Goal: Feedback & Contribution: Submit feedback/report problem

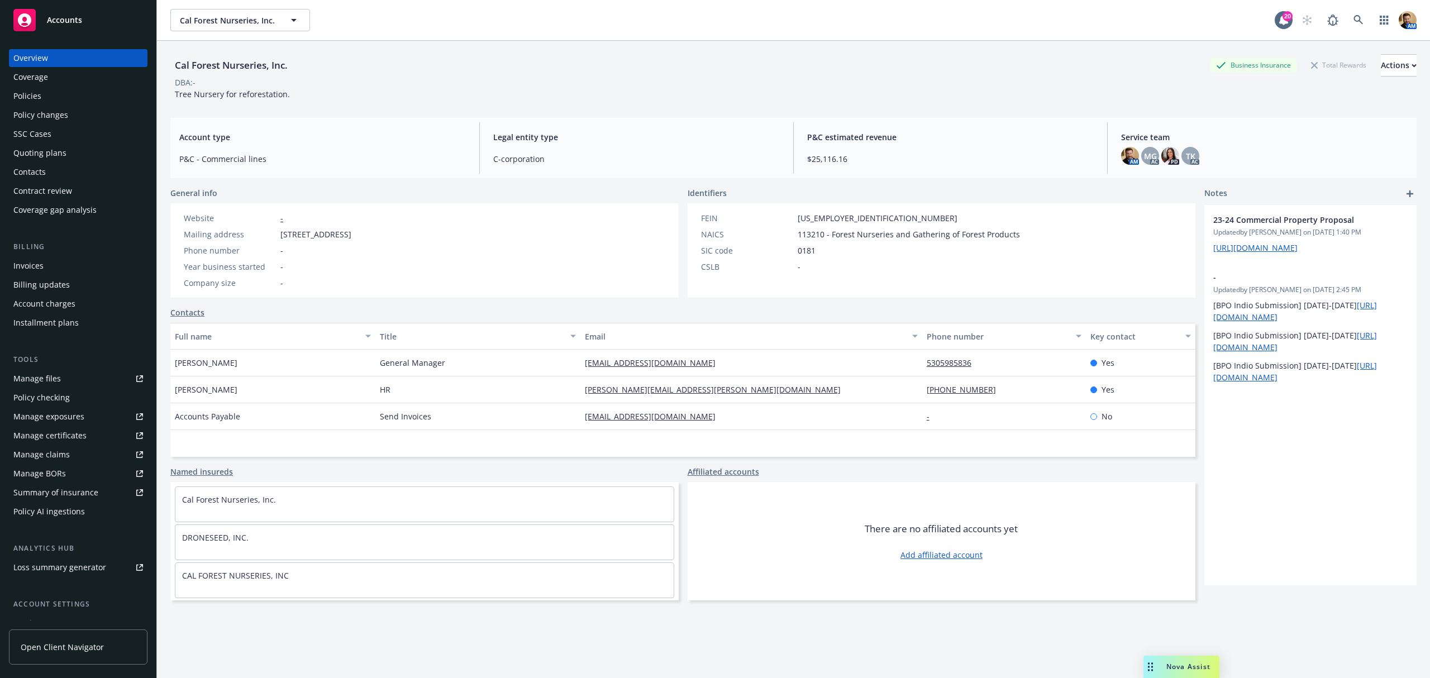
click at [67, 153] on div "Quoting plans" at bounding box center [78, 153] width 130 height 18
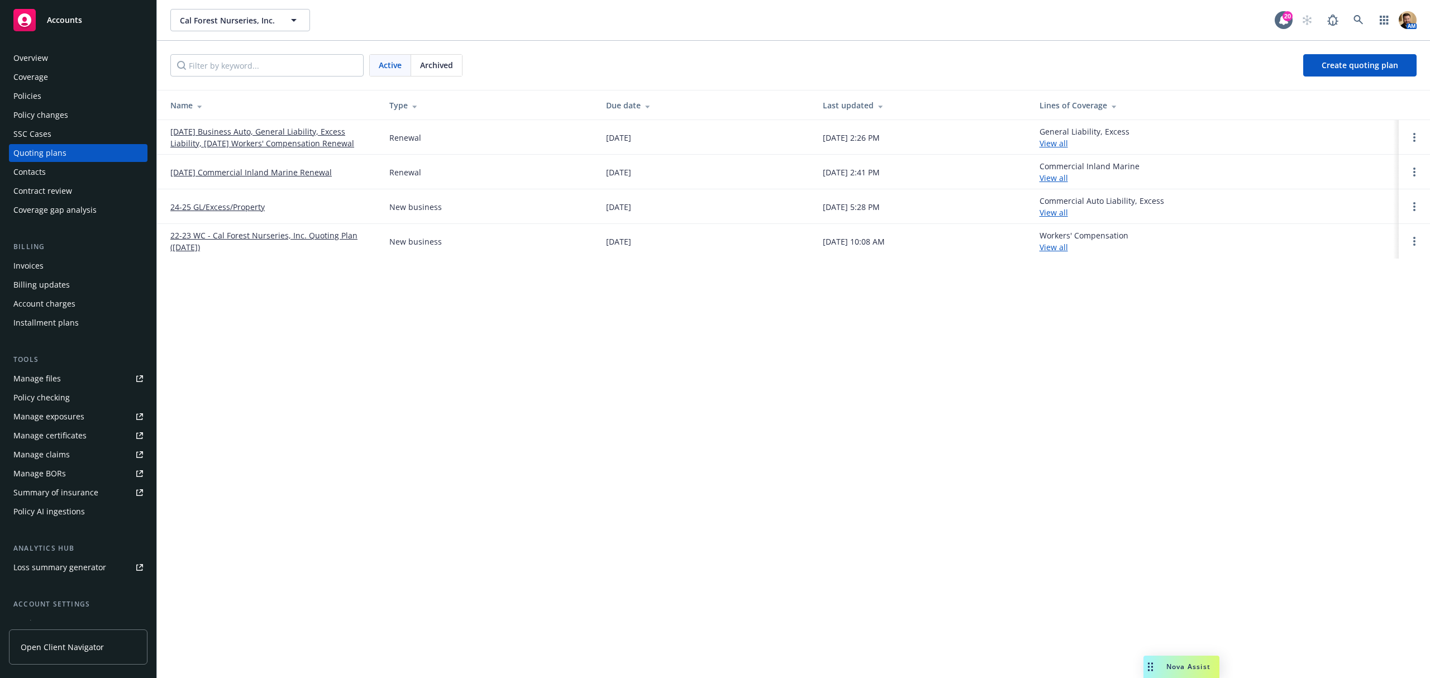
click at [239, 141] on link "[DATE] Business Auto, General Liability, Excess Liability, [DATE] Workers' Comp…" at bounding box center [270, 137] width 201 height 23
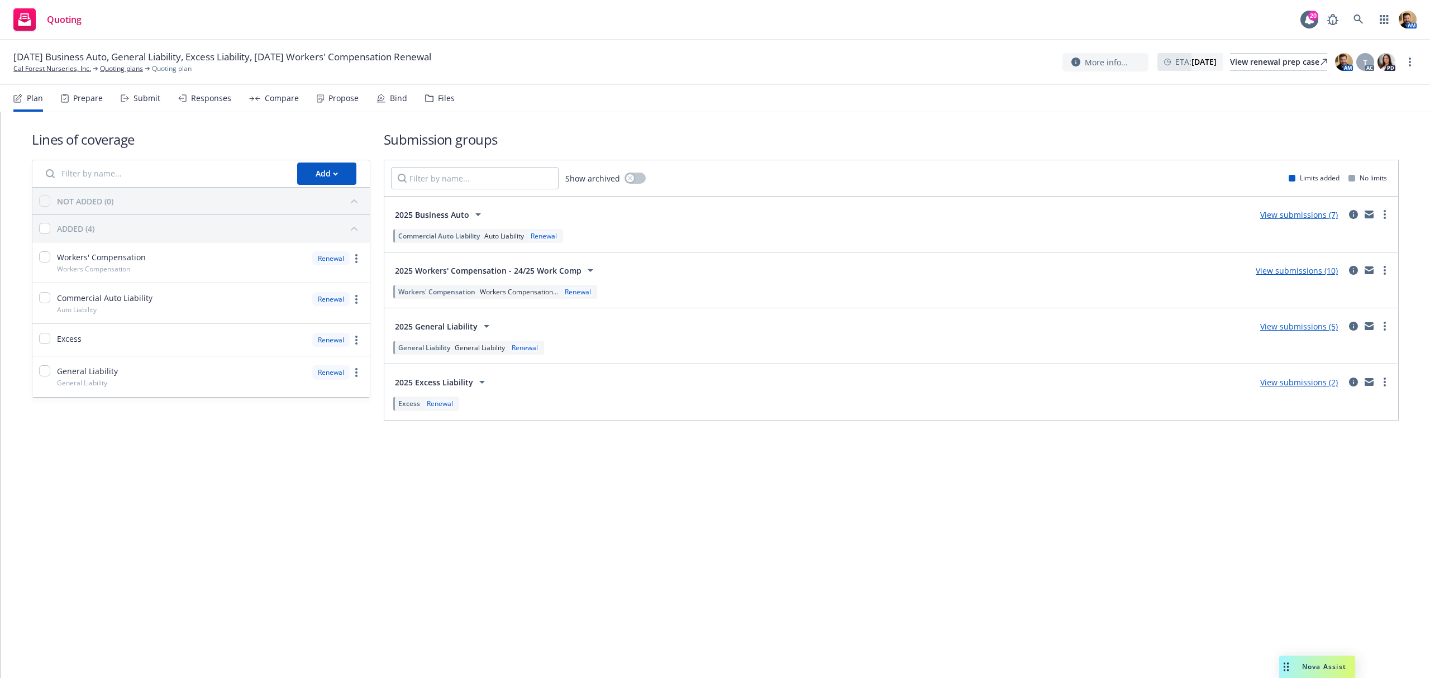
click at [153, 101] on div "Submit" at bounding box center [147, 98] width 27 height 9
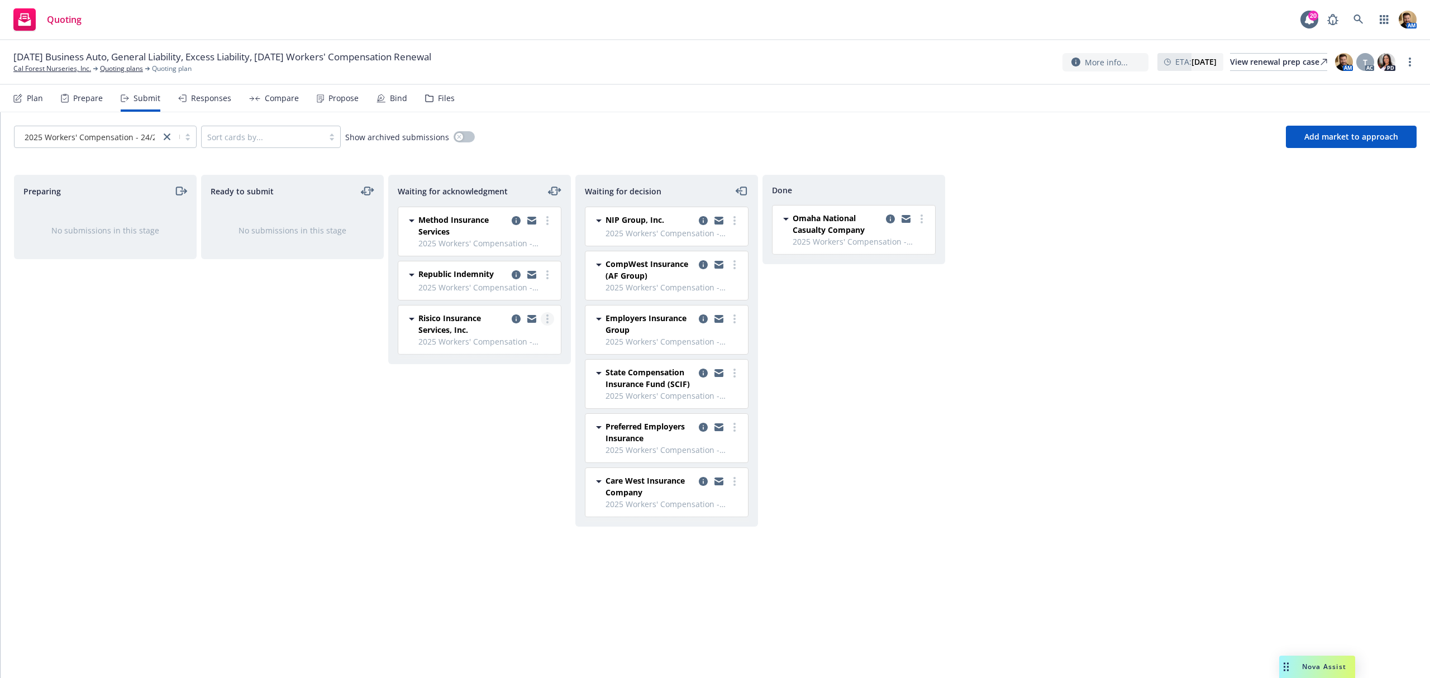
click at [549, 322] on link "more" at bounding box center [547, 318] width 13 height 13
click at [515, 436] on span "Add declined decision" at bounding box center [497, 432] width 110 height 11
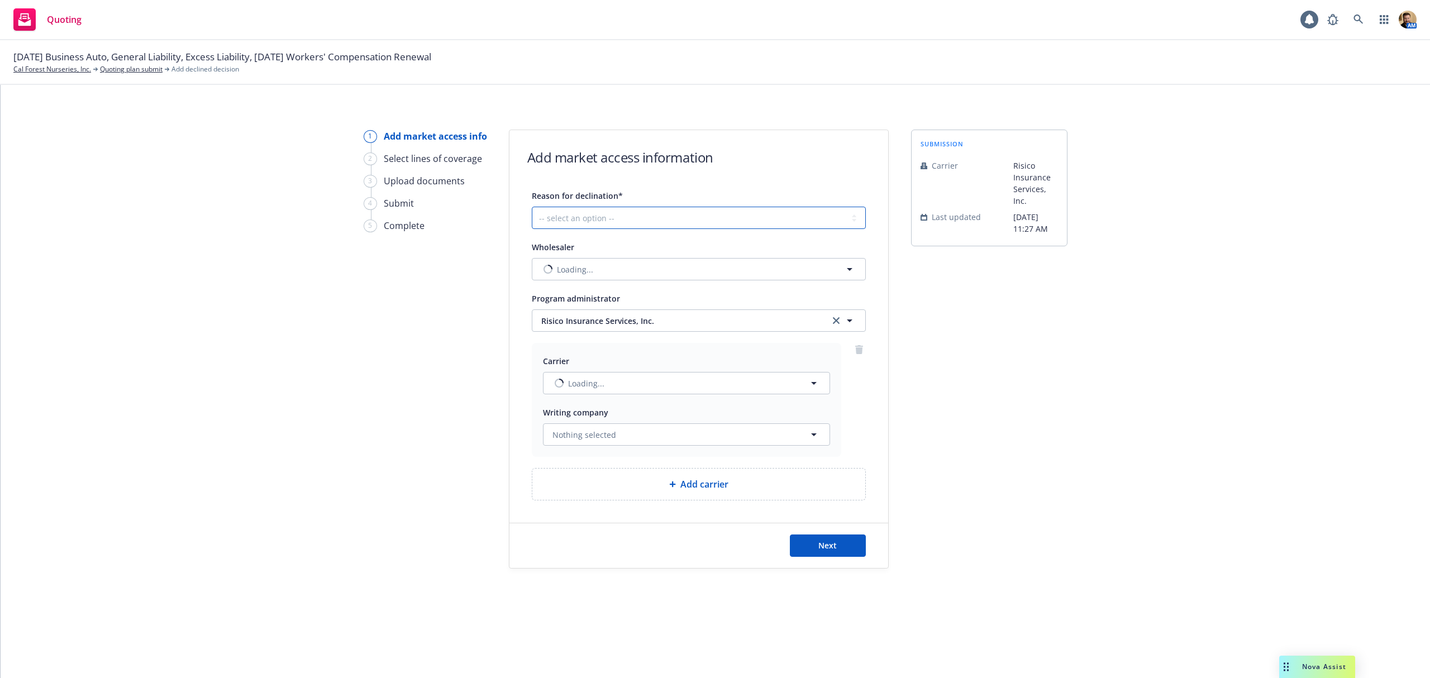
click at [577, 215] on select "-- select an option -- Cannot compete with other markets Carrier non-renewed Ca…" at bounding box center [699, 218] width 334 height 22
click at [658, 550] on div "Next" at bounding box center [699, 546] width 334 height 22
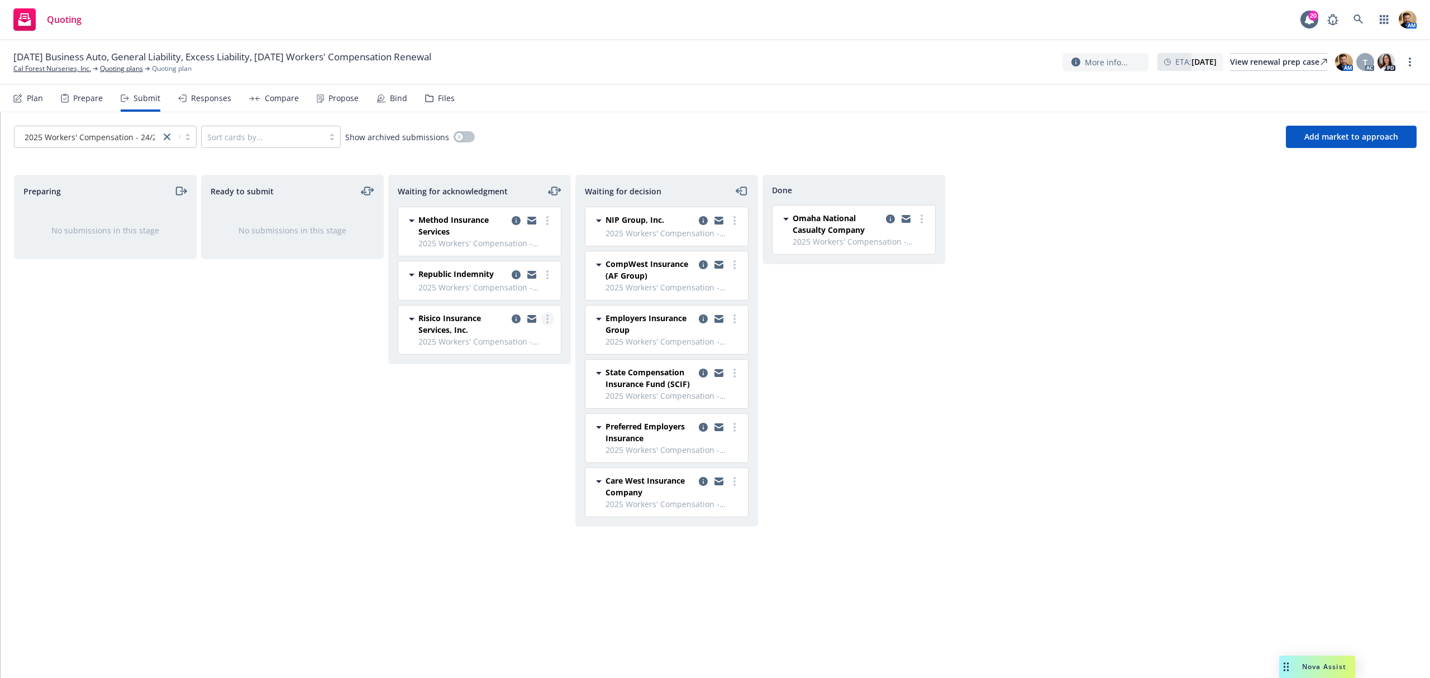
click at [545, 316] on link "more" at bounding box center [547, 318] width 13 height 13
click at [497, 456] on span "Add blocked decision" at bounding box center [495, 454] width 107 height 11
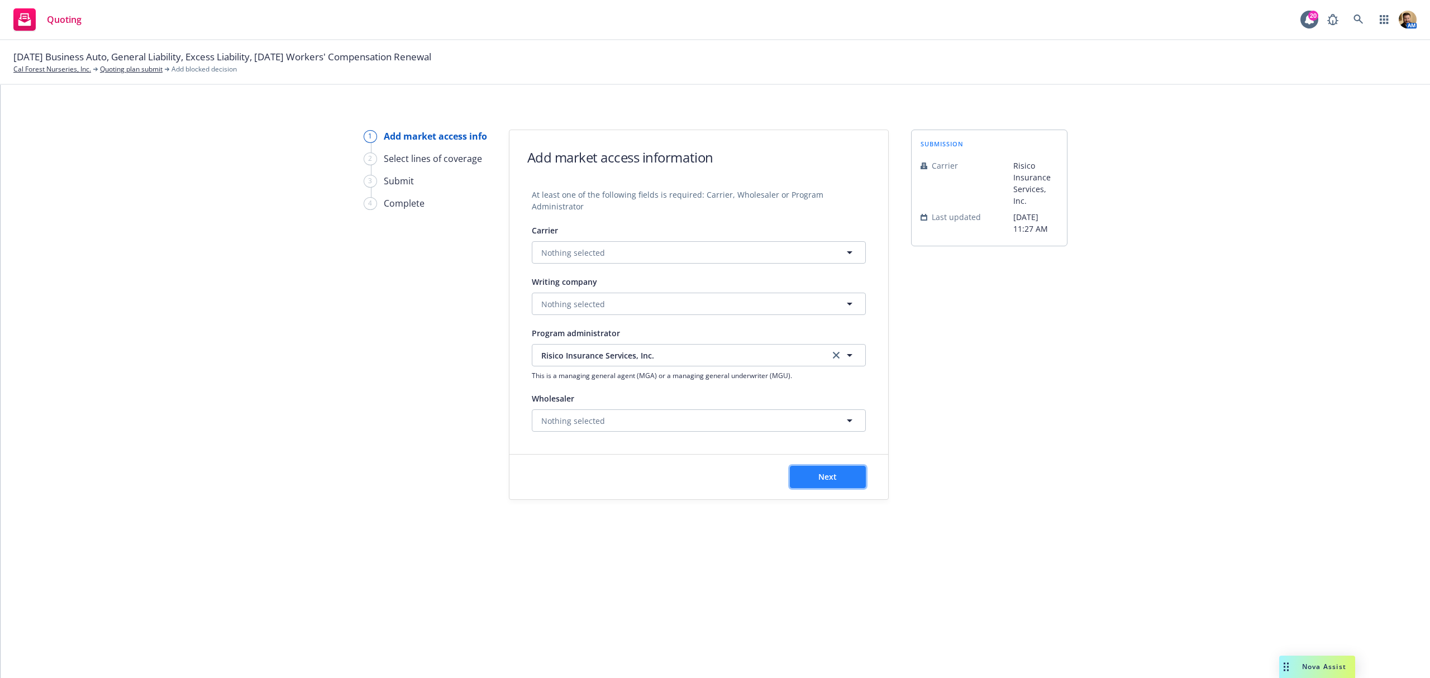
click at [814, 480] on button "Next" at bounding box center [828, 477] width 76 height 22
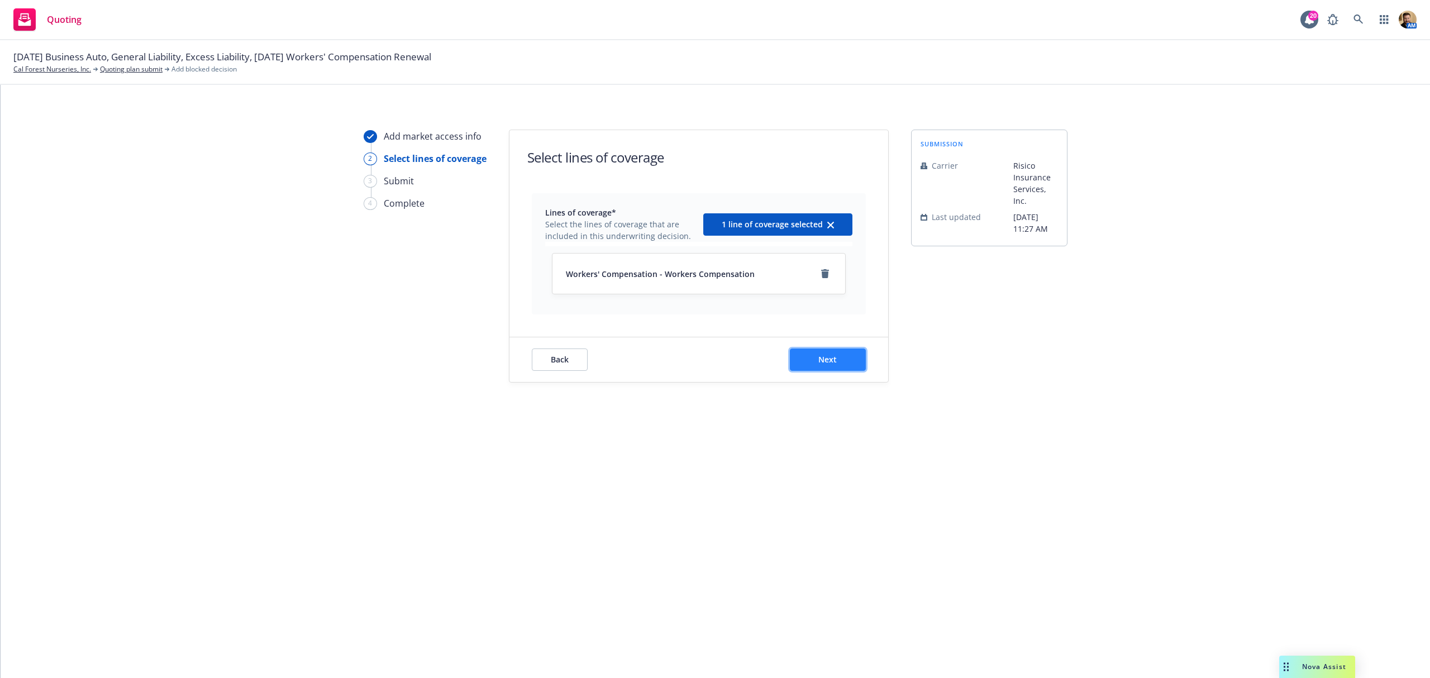
click at [814, 367] on button "Next" at bounding box center [828, 360] width 76 height 22
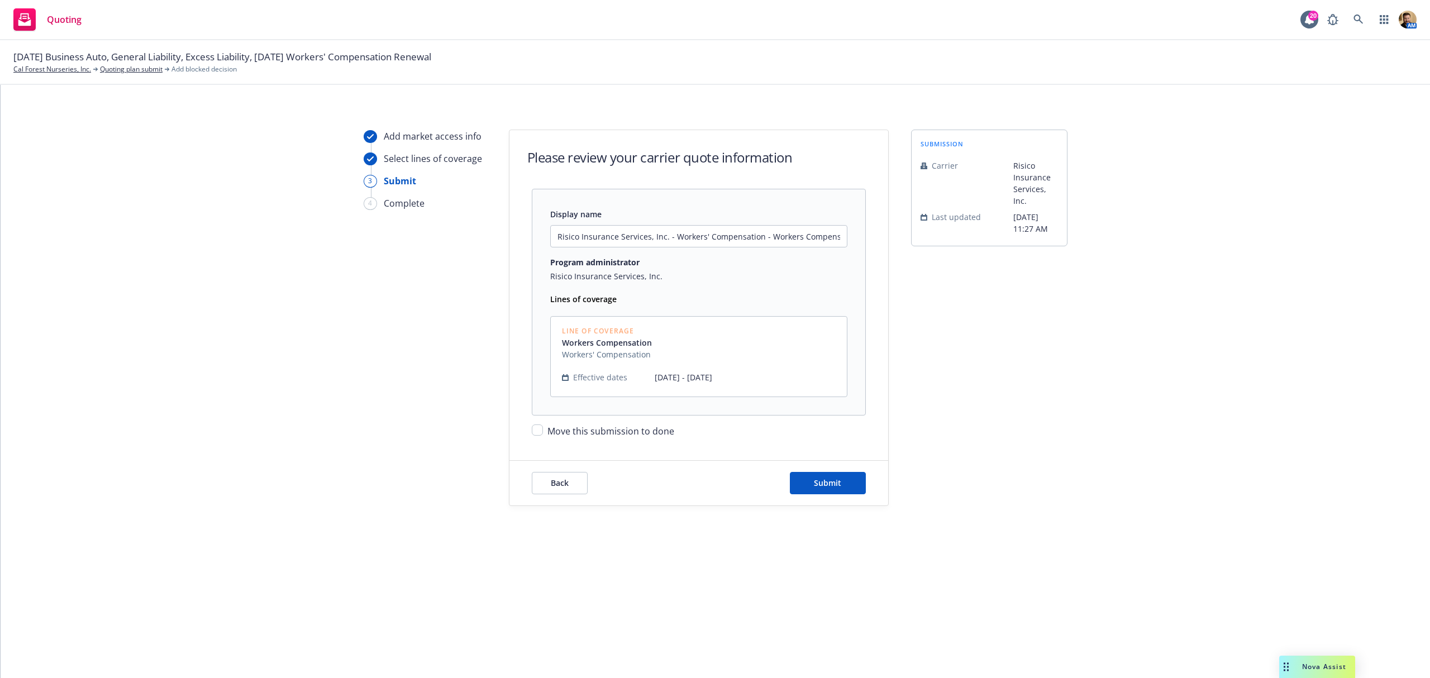
click at [626, 426] on span "Move this submission to done" at bounding box center [610, 431] width 127 height 12
click at [543, 426] on input "Move this submission to done" at bounding box center [537, 430] width 11 height 11
checkbox input "true"
click at [804, 481] on button "Submit" at bounding box center [828, 483] width 76 height 22
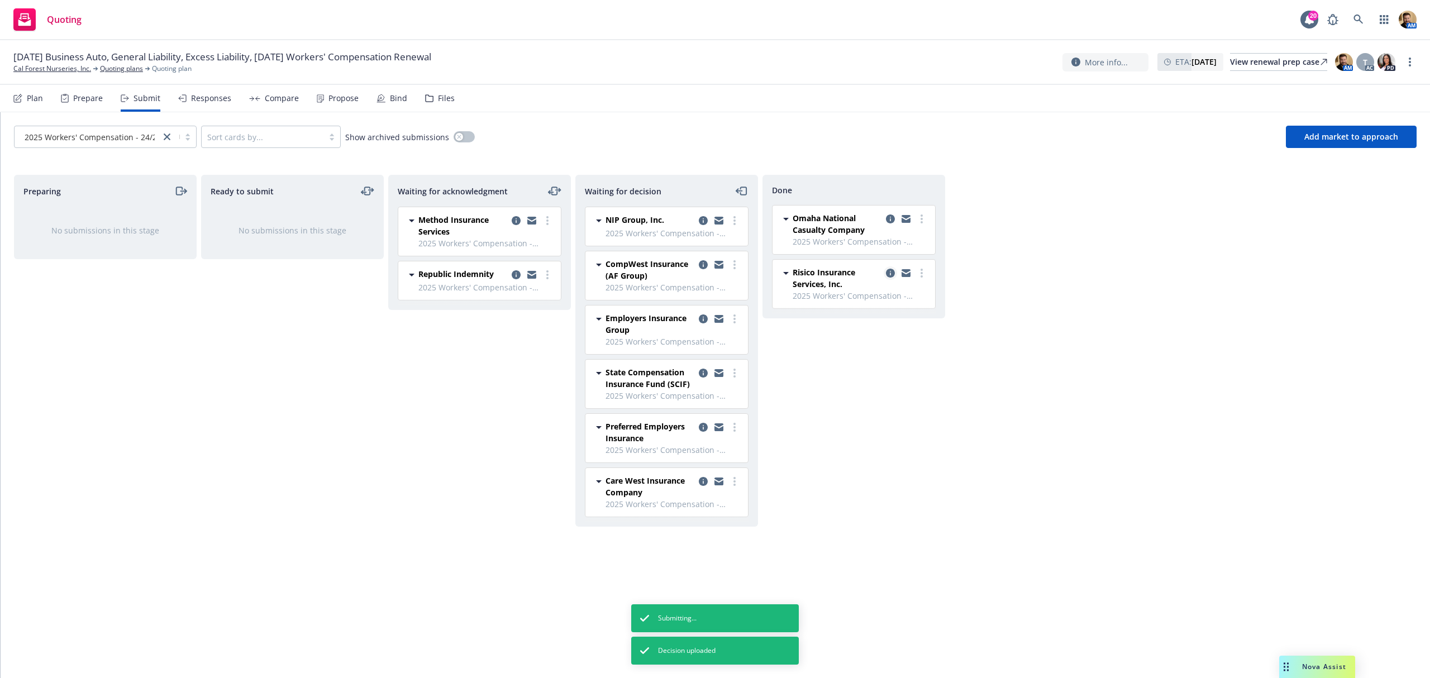
click at [888, 273] on icon "copy logging email" at bounding box center [890, 273] width 9 height 9
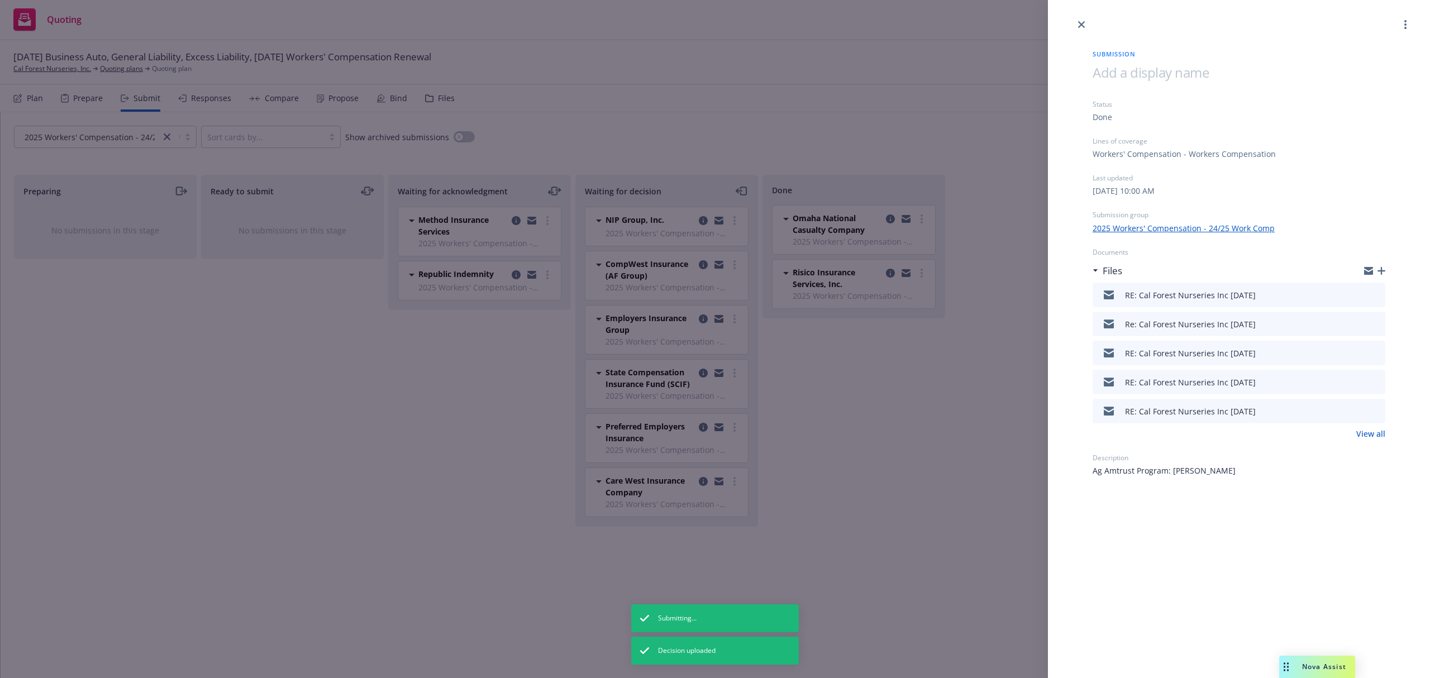
click at [1382, 270] on icon "button" at bounding box center [1382, 271] width 8 height 8
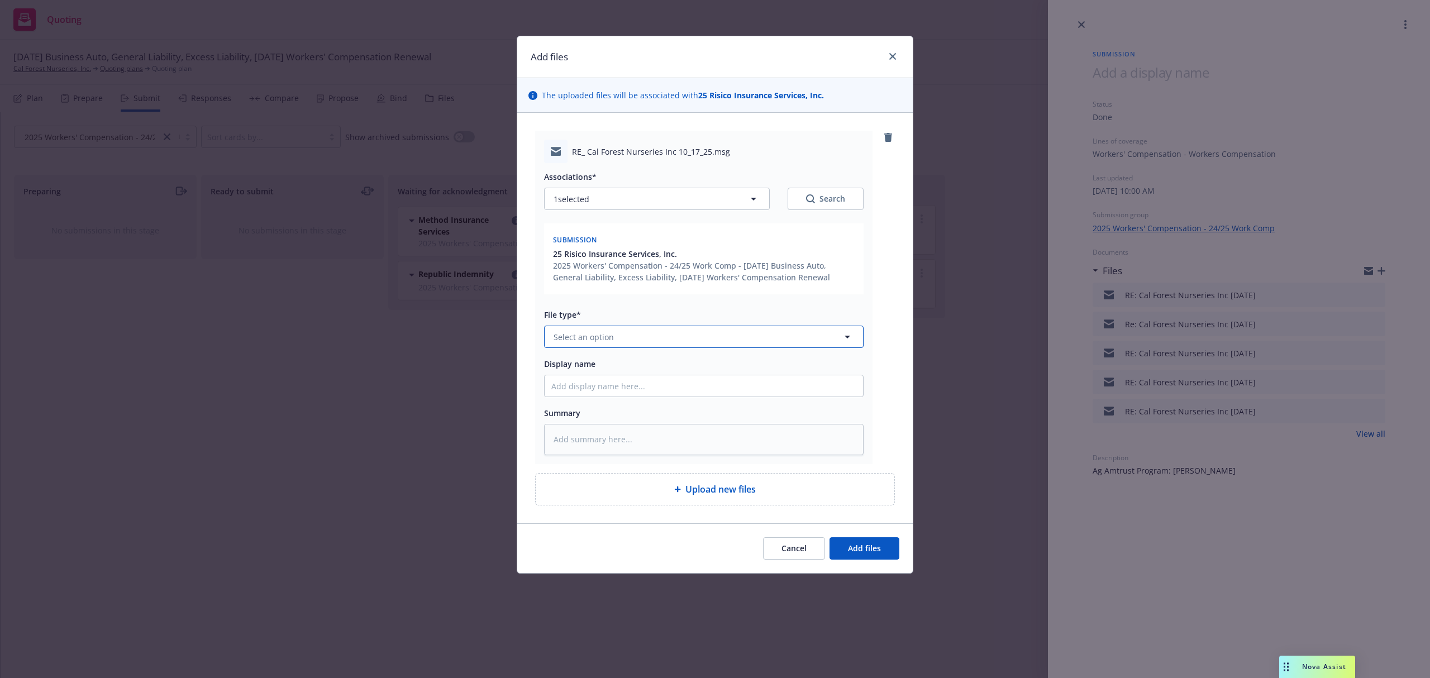
click at [606, 335] on span "Select an option" at bounding box center [584, 337] width 60 height 12
type input "em"
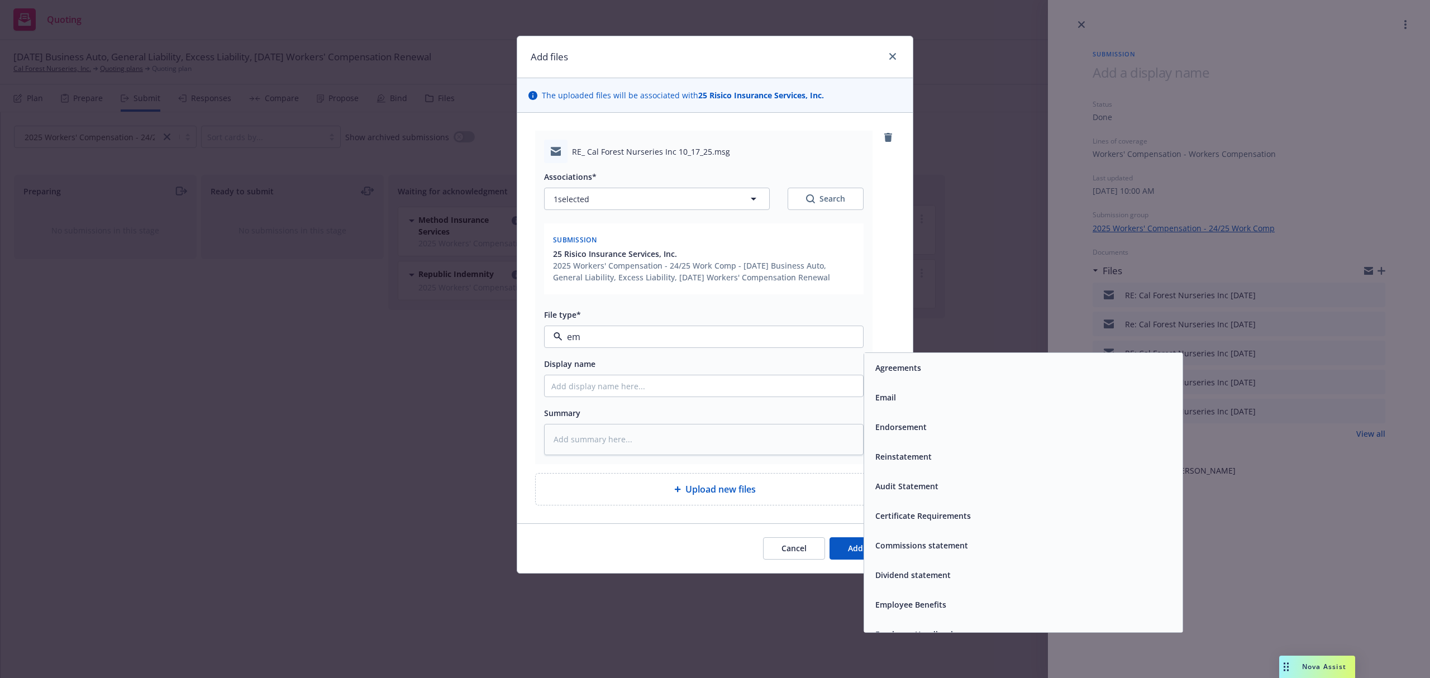
click at [991, 400] on div "Email" at bounding box center [1023, 397] width 305 height 16
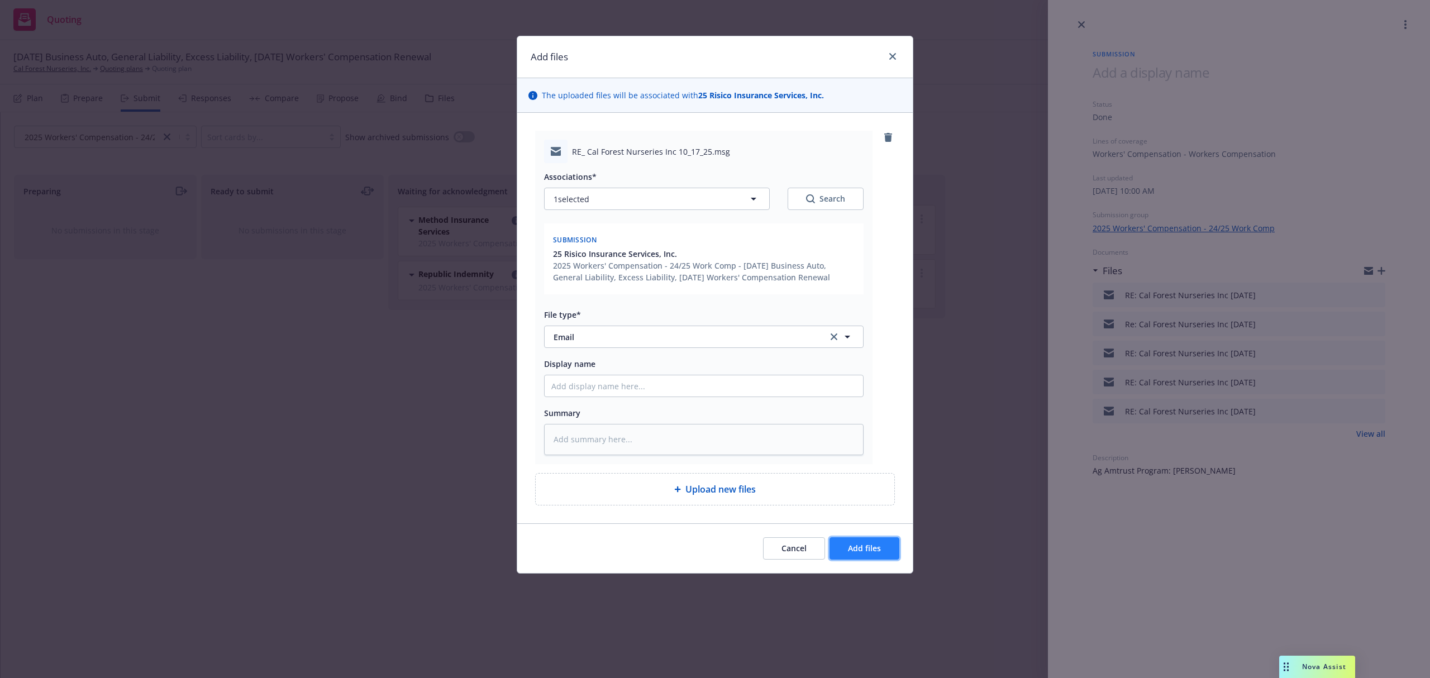
click at [851, 544] on button "Add files" at bounding box center [865, 548] width 70 height 22
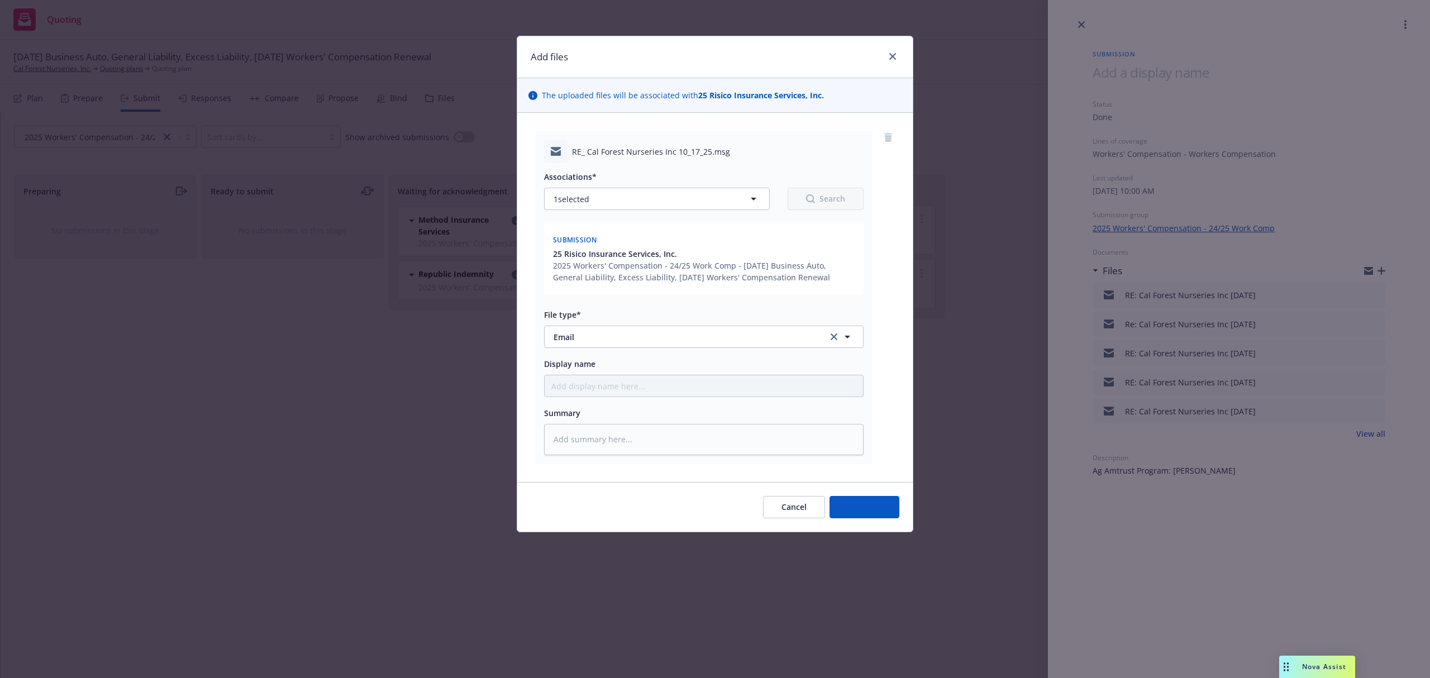
type textarea "x"
